Goal: Task Accomplishment & Management: Use online tool/utility

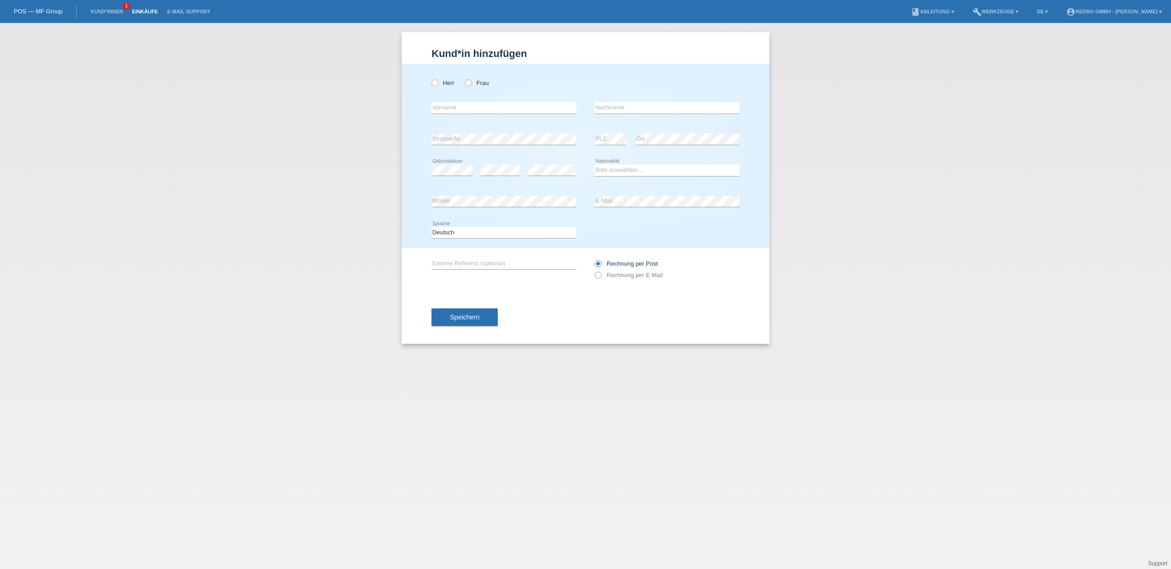
click at [147, 13] on link "Einkäufe" at bounding box center [144, 12] width 35 height 6
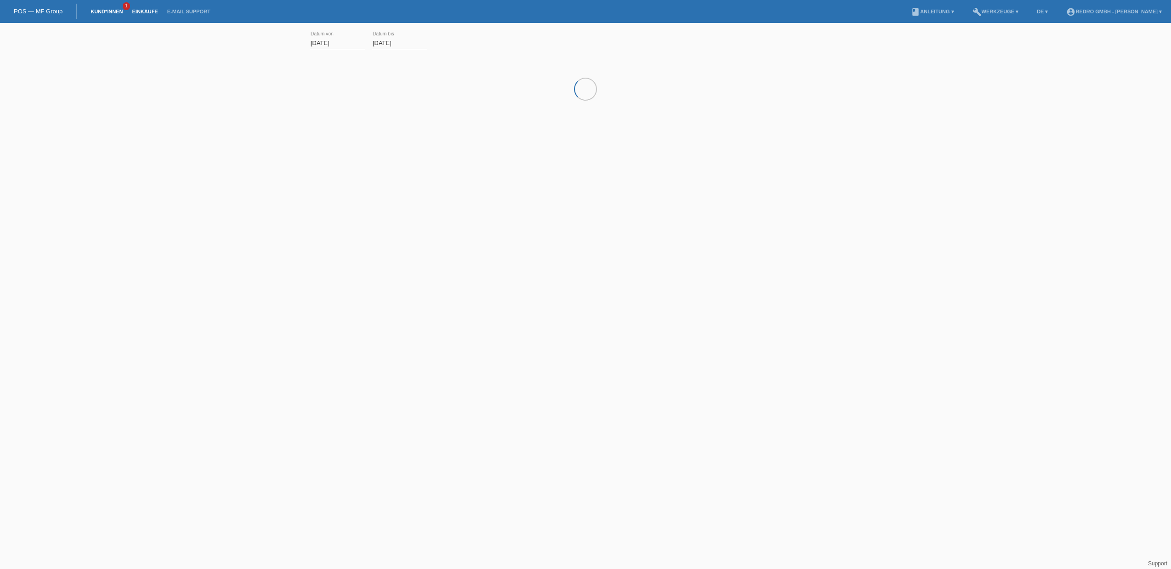
click at [107, 13] on link "Kund*innen" at bounding box center [106, 12] width 41 height 6
click at [500, 45] on input "text" at bounding box center [585, 41] width 230 height 22
type input "kalender"
click at [442, 125] on span "Anzeigen" at bounding box center [450, 128] width 25 height 7
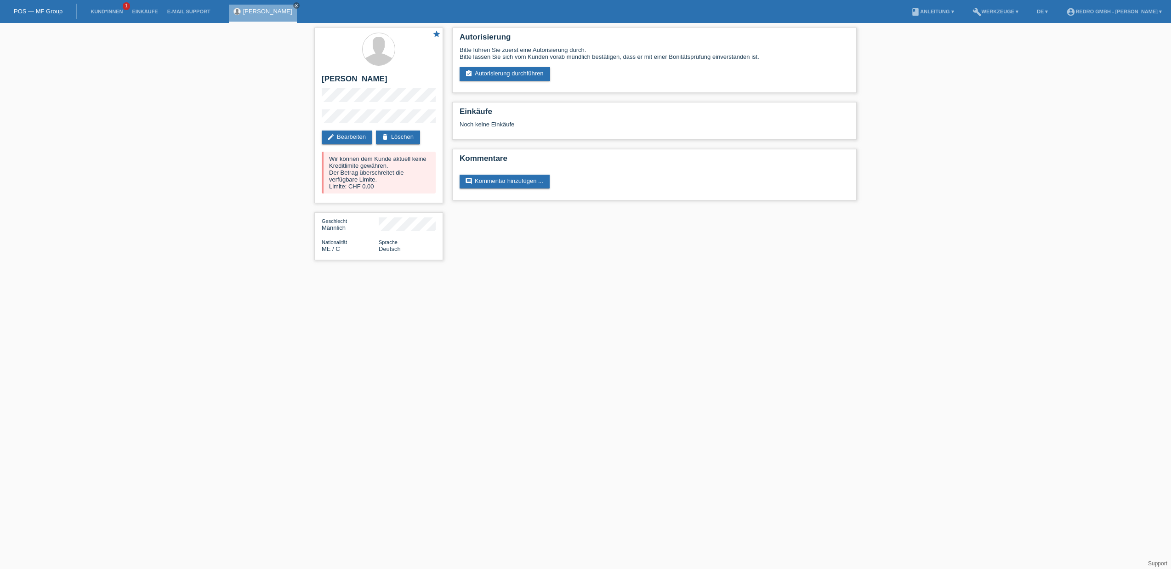
click at [242, 196] on div "star [PERSON_NAME] edit Bearbeiten delete Löschen Wir können dem Kunde aktuell …" at bounding box center [585, 146] width 1171 height 246
click at [512, 78] on link "assignment_turned_in Autorisierung durchführen" at bounding box center [504, 74] width 90 height 14
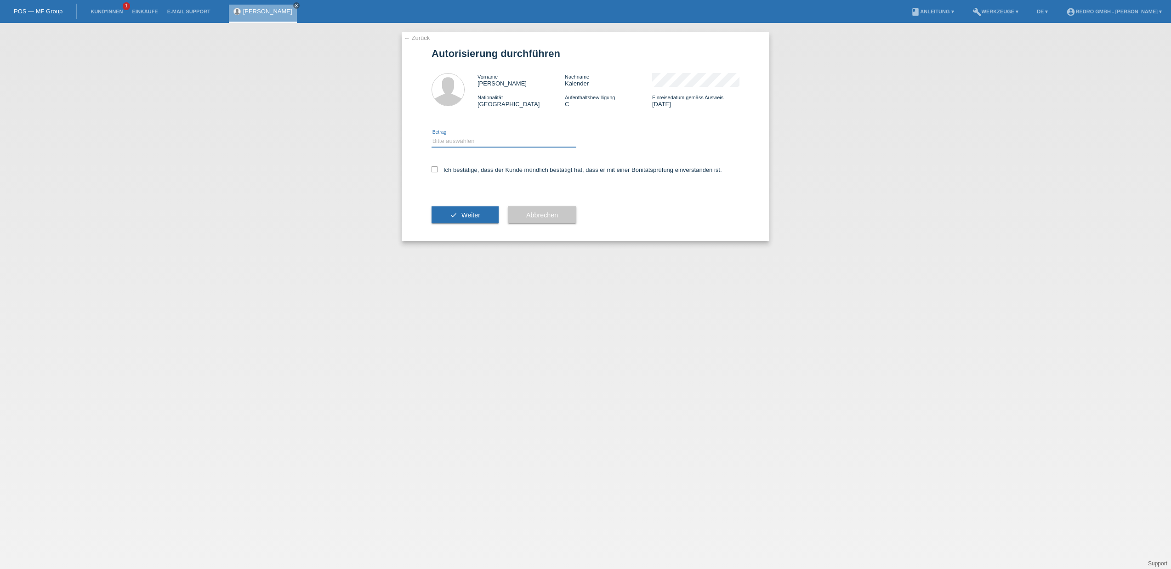
click at [463, 141] on select "Bitte auswählen CHF 1.00 - CHF 499.00 CHF 500.00 - CHF 1'999.00 CHF 2'000.00 - …" at bounding box center [503, 141] width 145 height 11
select select "1"
click at [431, 136] on select "Bitte auswählen CHF 1.00 - CHF 499.00 CHF 500.00 - CHF 1'999.00 CHF 2'000.00 - …" at bounding box center [503, 141] width 145 height 11
click at [456, 170] on label "Ich bestätige, dass der Kunde mündlich bestätigt hat, dass er mit einer Bonität…" at bounding box center [576, 169] width 290 height 7
click at [437, 170] on input "Ich bestätige, dass der Kunde mündlich bestätigt hat, dass er mit einer Bonität…" at bounding box center [434, 169] width 6 height 6
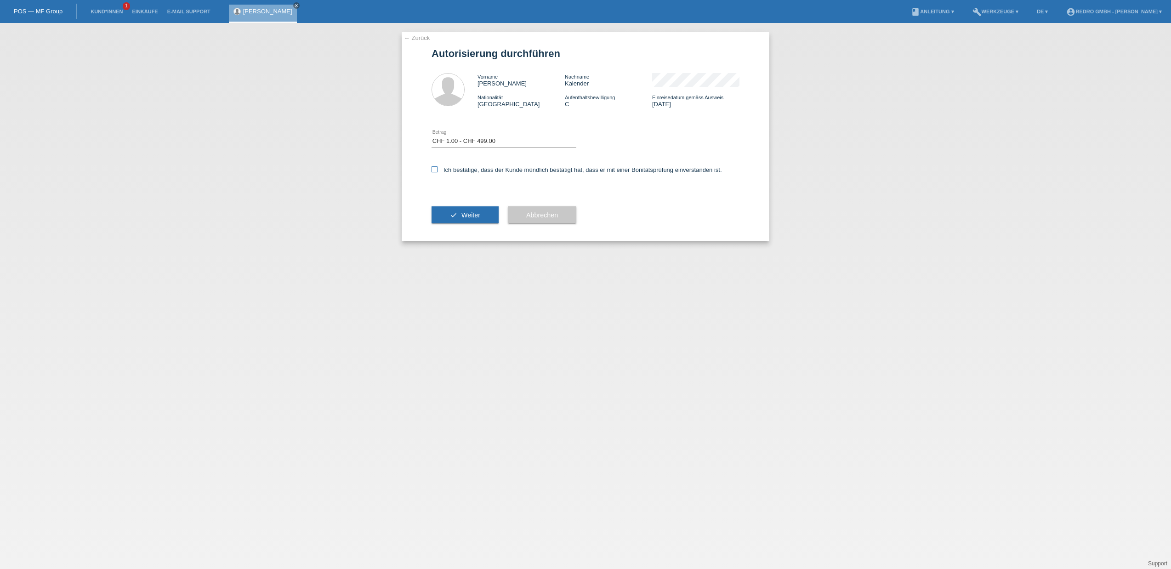
checkbox input "true"
click at [463, 215] on span "Weiter" at bounding box center [470, 214] width 19 height 7
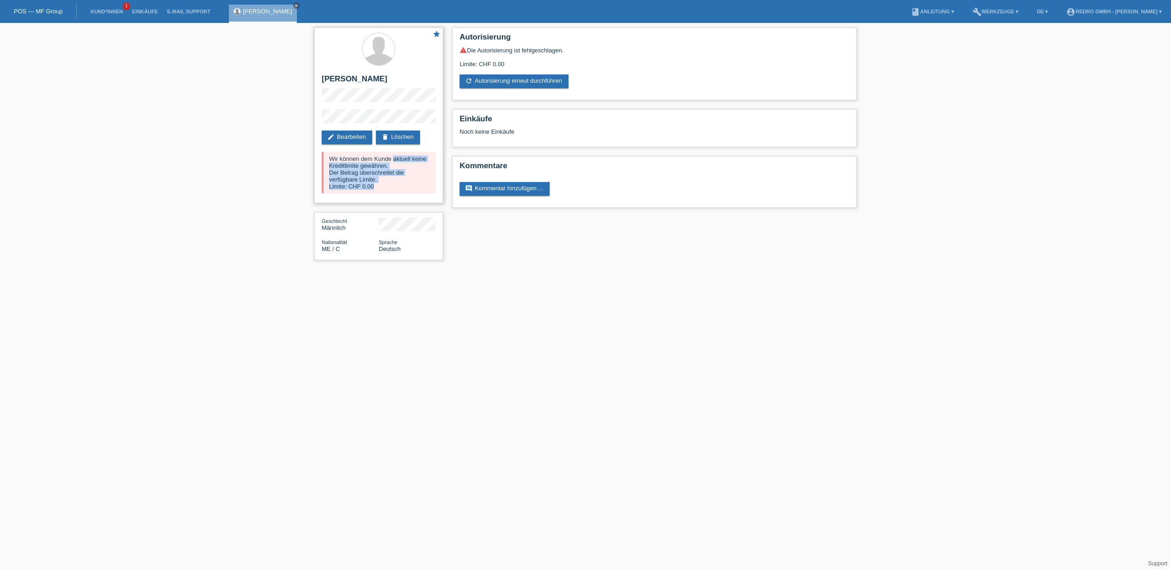
drag, startPoint x: 378, startPoint y: 187, endPoint x: 335, endPoint y: 162, distance: 49.6
click at [316, 160] on div "star Arijan Kalender edit Bearbeiten delete Löschen Wir können dem Kunde aktuel…" at bounding box center [378, 115] width 129 height 175
click at [350, 163] on div "Wir können dem Kunde aktuell keine Kreditlimite gewähren. Der Betrag überschrei…" at bounding box center [379, 173] width 114 height 42
